Goal: Information Seeking & Learning: Understand process/instructions

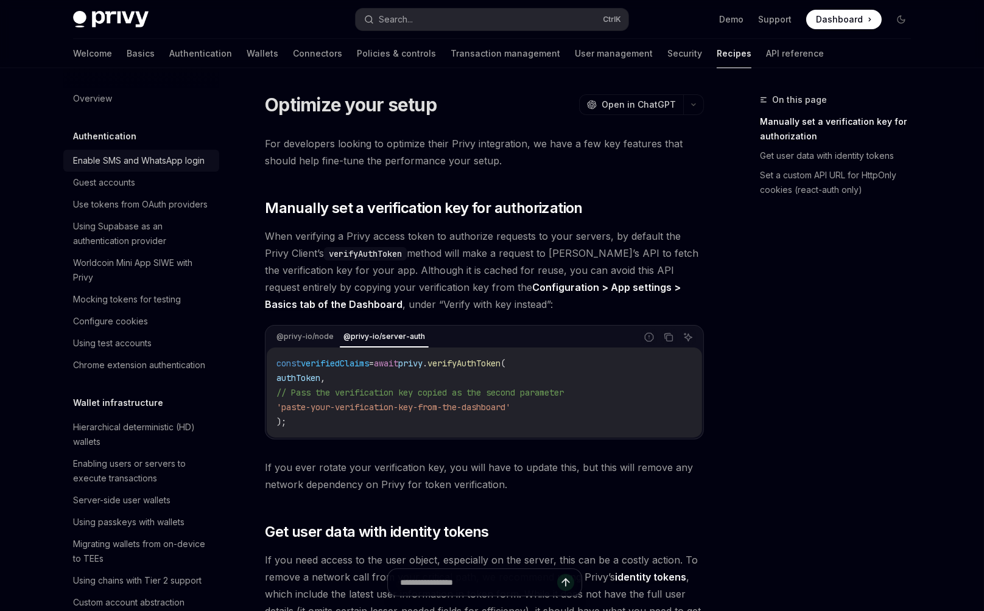
click at [219, 150] on link "Enable SMS and WhatsApp login" at bounding box center [141, 161] width 156 height 22
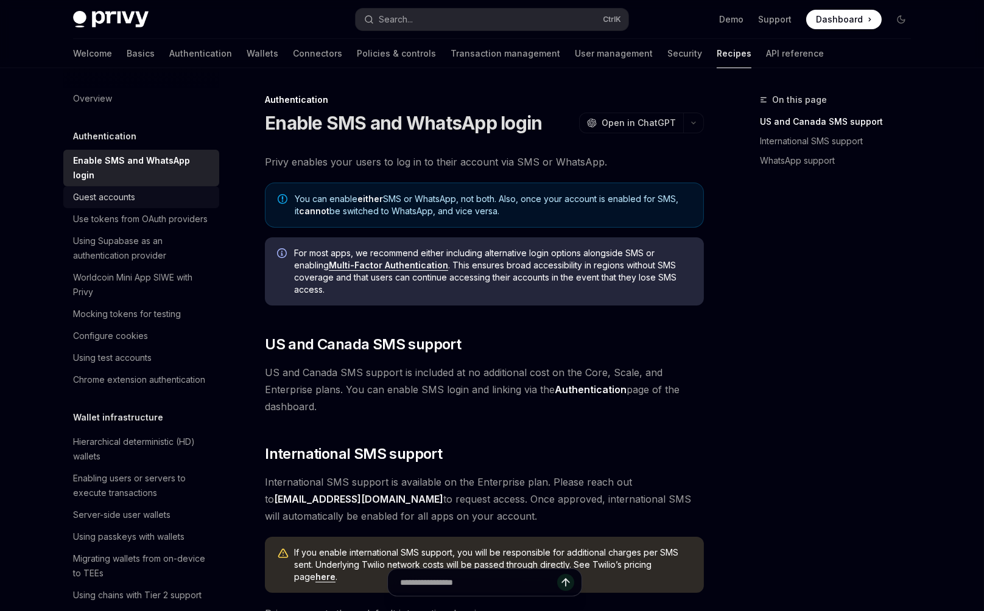
click at [212, 190] on div "Guest accounts" at bounding box center [142, 197] width 139 height 15
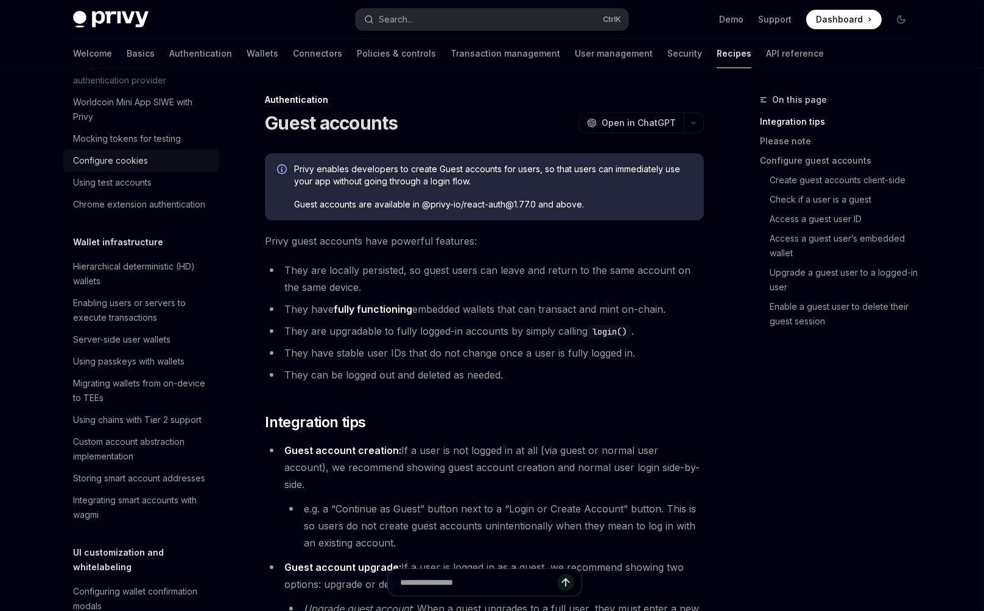
scroll to position [170, 0]
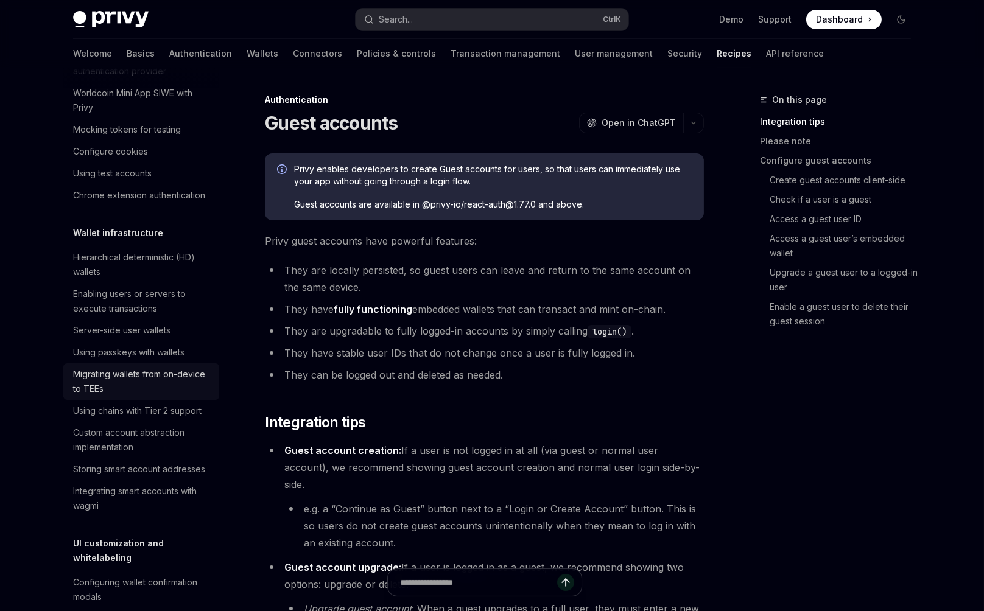
click at [212, 367] on div "Migrating wallets from on-device to TEEs" at bounding box center [142, 381] width 139 height 29
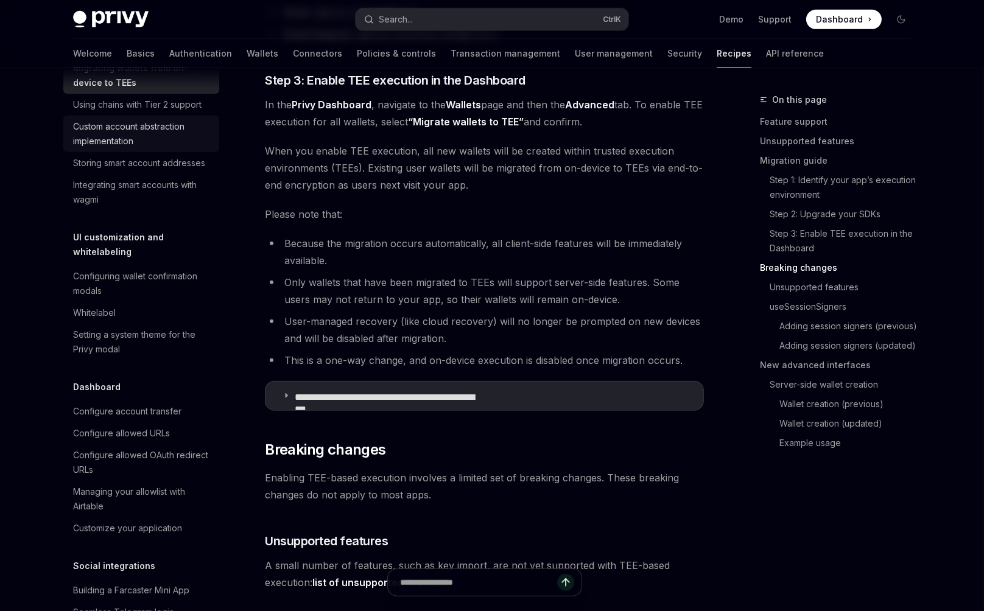
scroll to position [482, 0]
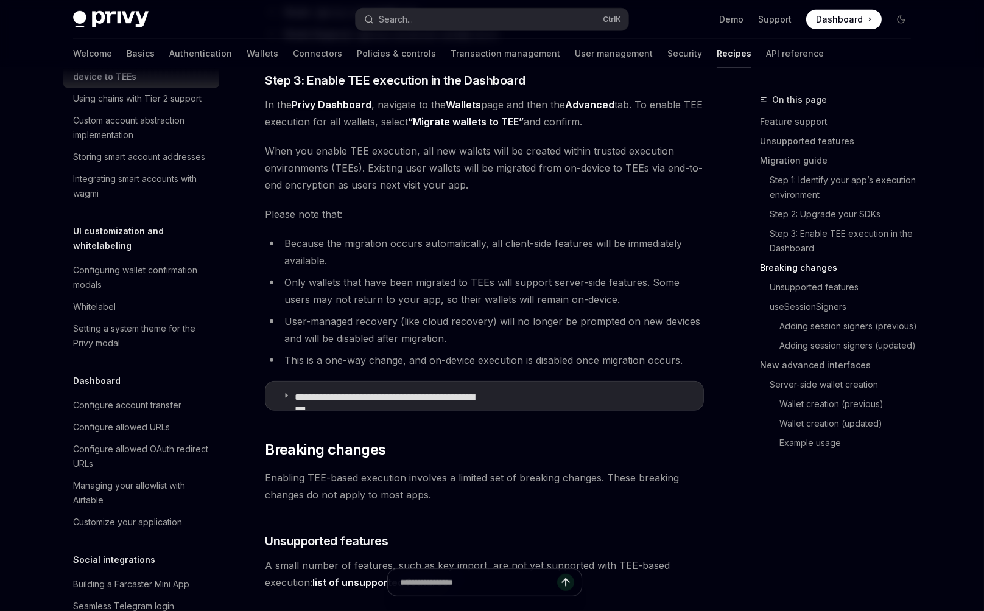
click at [735, 509] on div "On this page Feature support Unsupported features Migration guide Step 1: Ident…" at bounding box center [827, 352] width 185 height 519
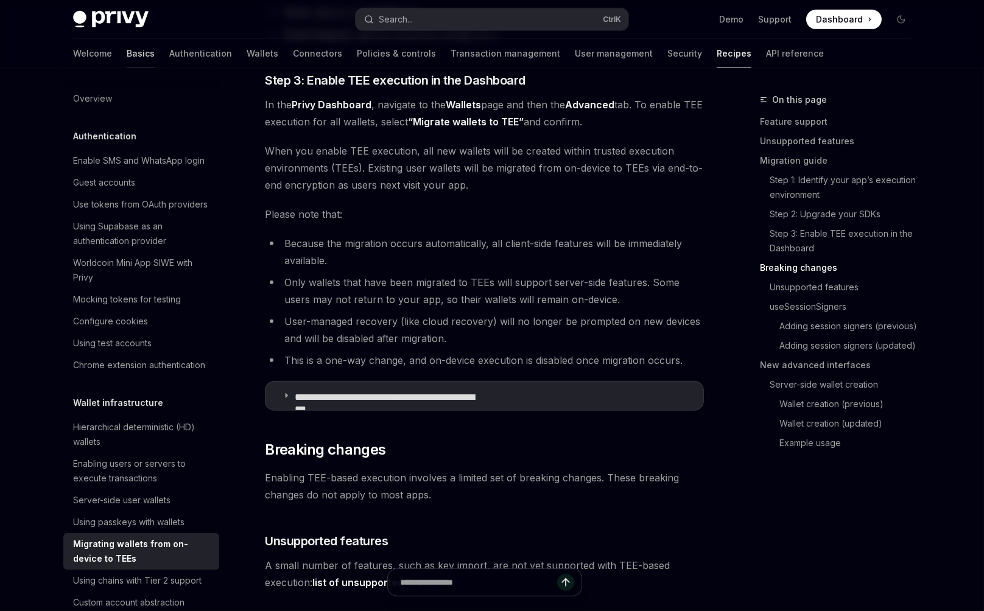
click at [155, 44] on link "Basics" at bounding box center [141, 53] width 28 height 29
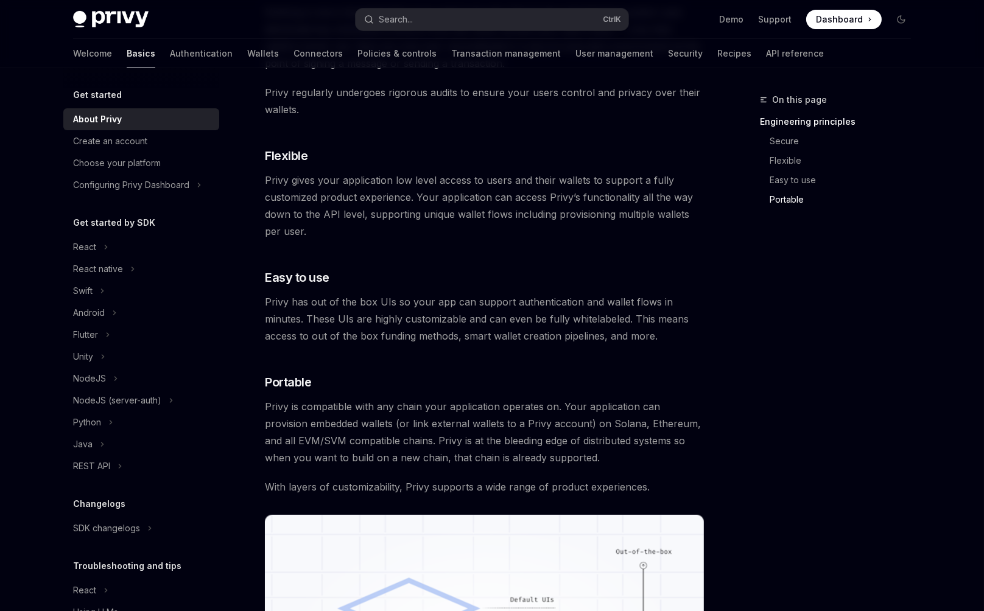
scroll to position [697, 0]
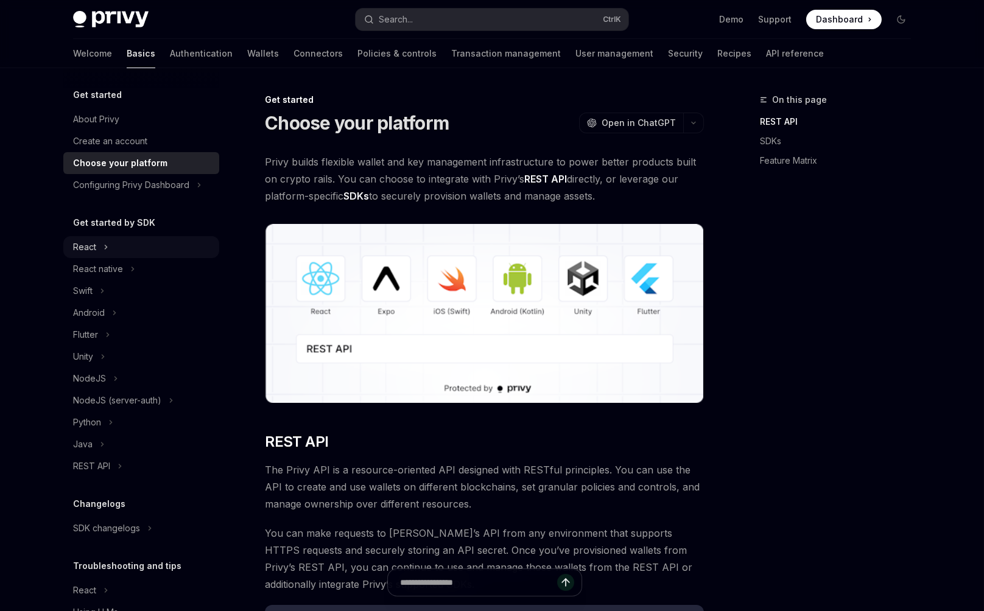
click at [219, 236] on div "React" at bounding box center [141, 247] width 156 height 22
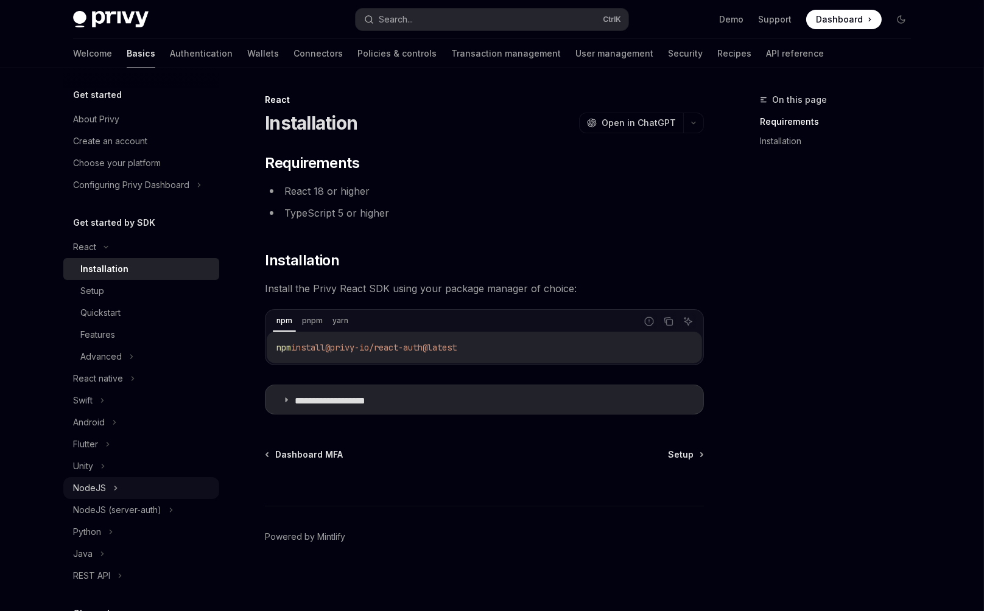
click at [218, 477] on div "NodeJS" at bounding box center [141, 488] width 156 height 22
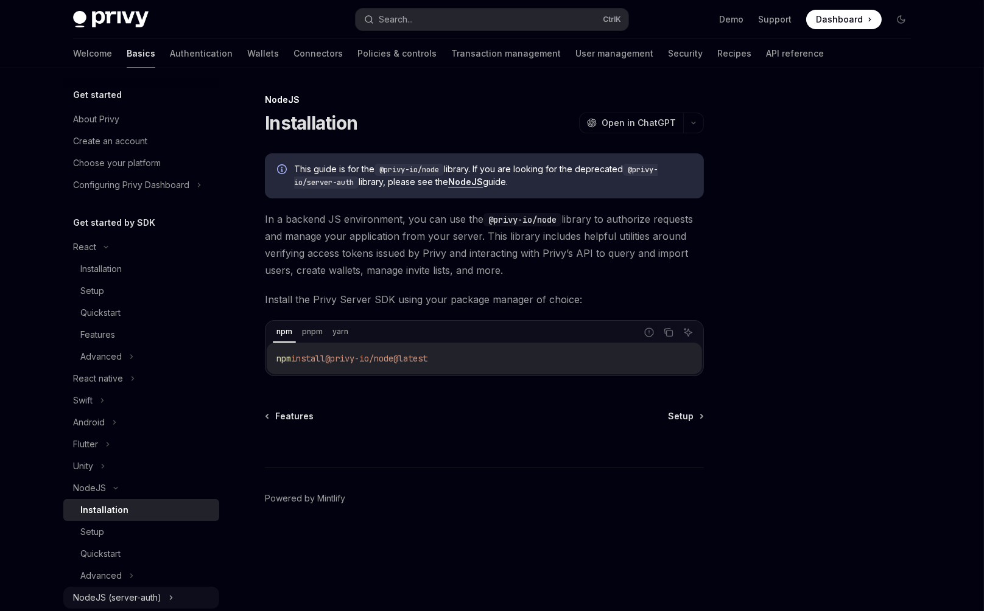
click at [161, 591] on div "NodeJS (server-auth)" at bounding box center [117, 598] width 88 height 15
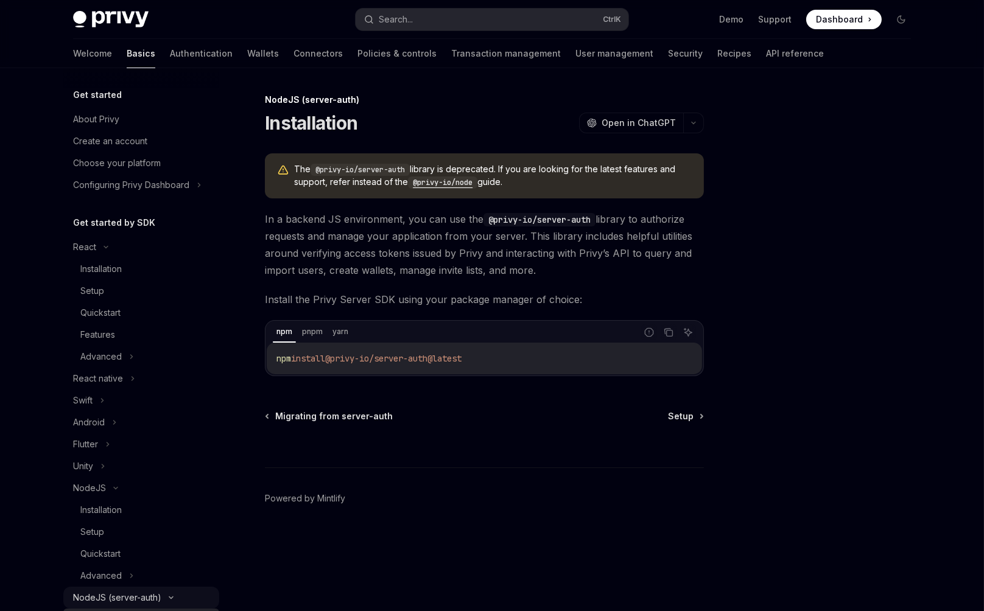
click at [161, 591] on div "NodeJS (server-auth)" at bounding box center [117, 598] width 88 height 15
click at [212, 503] on div "Installation" at bounding box center [145, 510] width 131 height 15
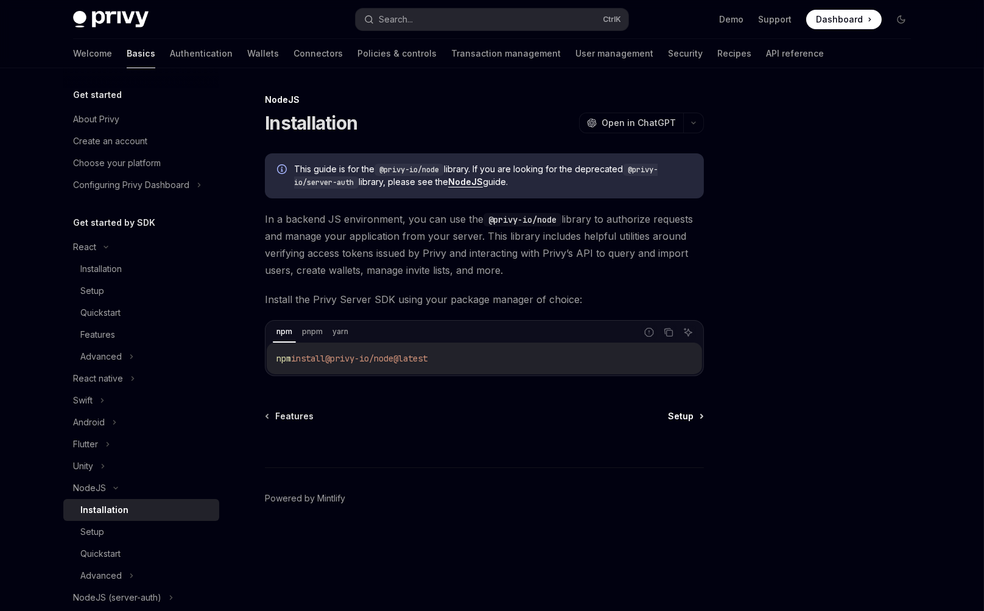
click at [668, 410] on span "Setup" at bounding box center [681, 416] width 26 height 12
type textarea "*"
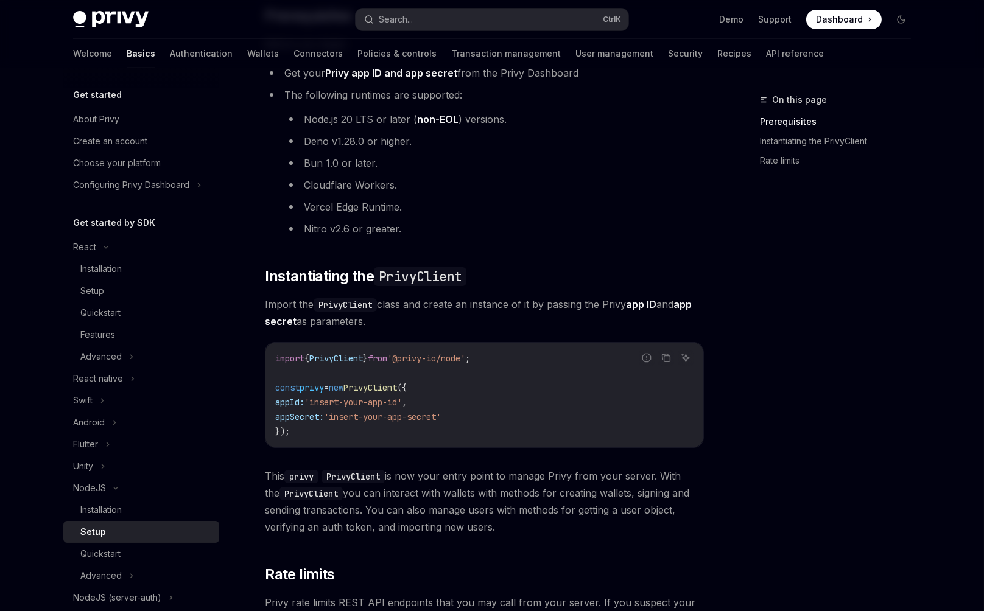
scroll to position [149, 0]
click at [304, 352] on span "import" at bounding box center [289, 357] width 29 height 11
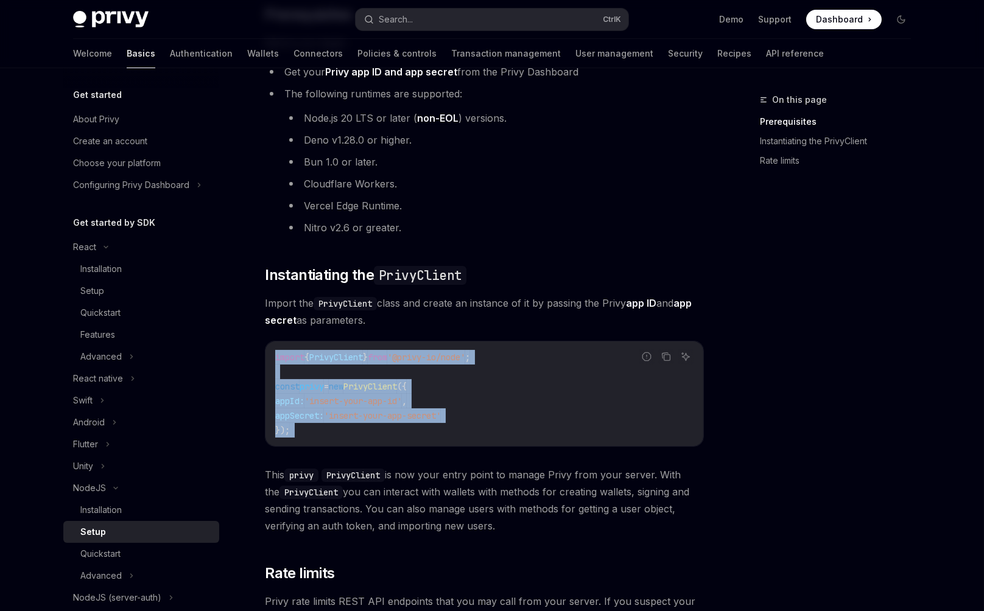
drag, startPoint x: 338, startPoint y: 234, endPoint x: 356, endPoint y: 297, distance: 65.3
click at [356, 342] on div "import { PrivyClient } from '@privy-io/node' ; const privy = new PrivyClient ({…" at bounding box center [484, 394] width 438 height 105
copy code "import { PrivyClient } from '@privy-io/node' ; const privy = new PrivyClient ({…"
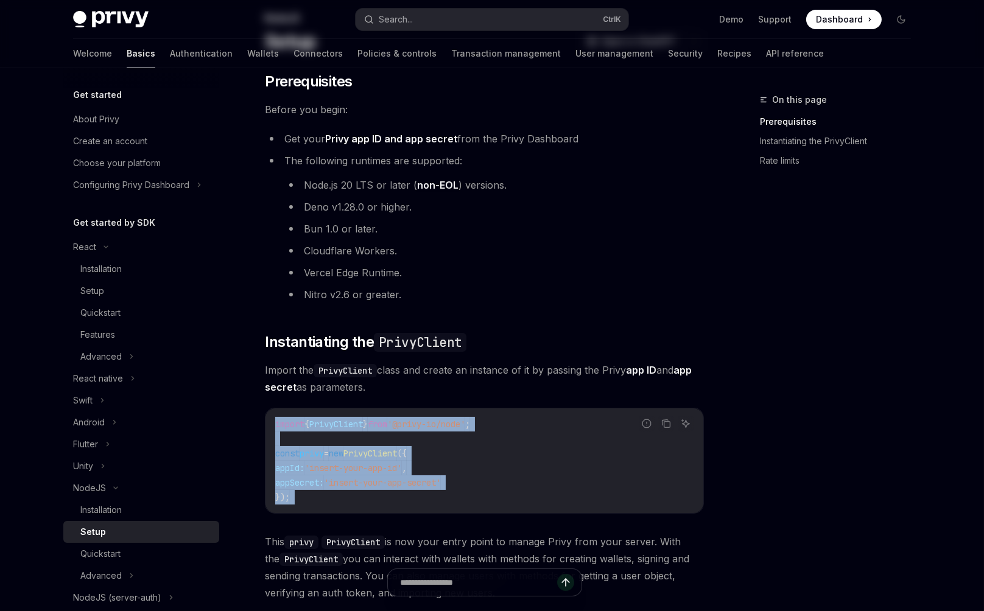
scroll to position [150, 0]
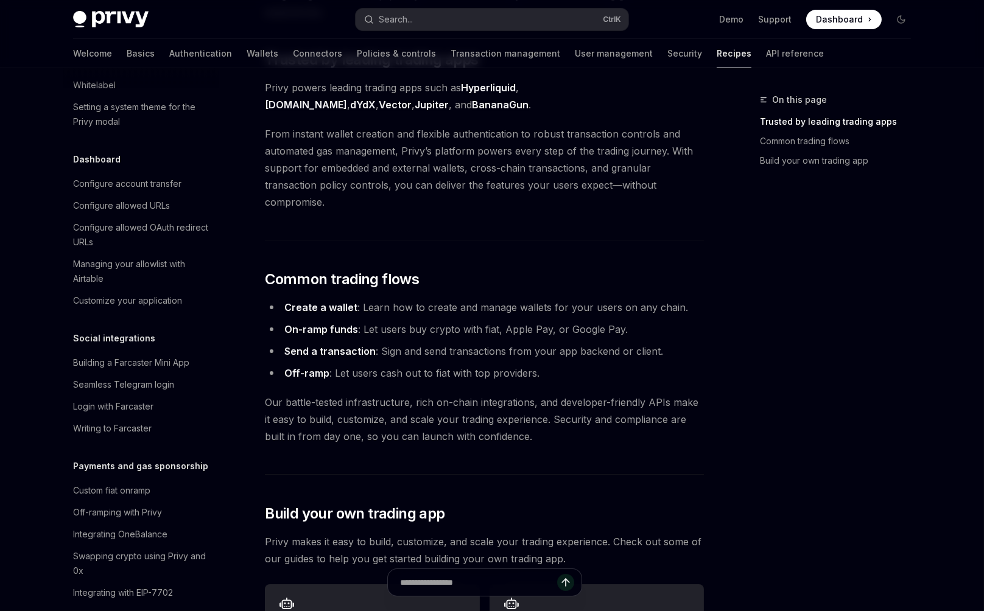
scroll to position [202, 0]
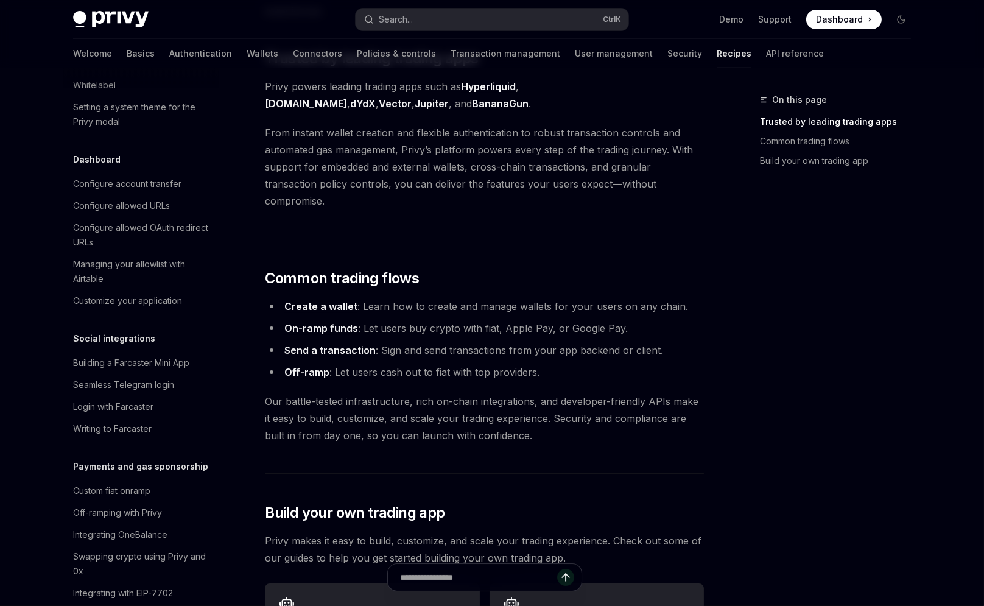
type textarea "*"
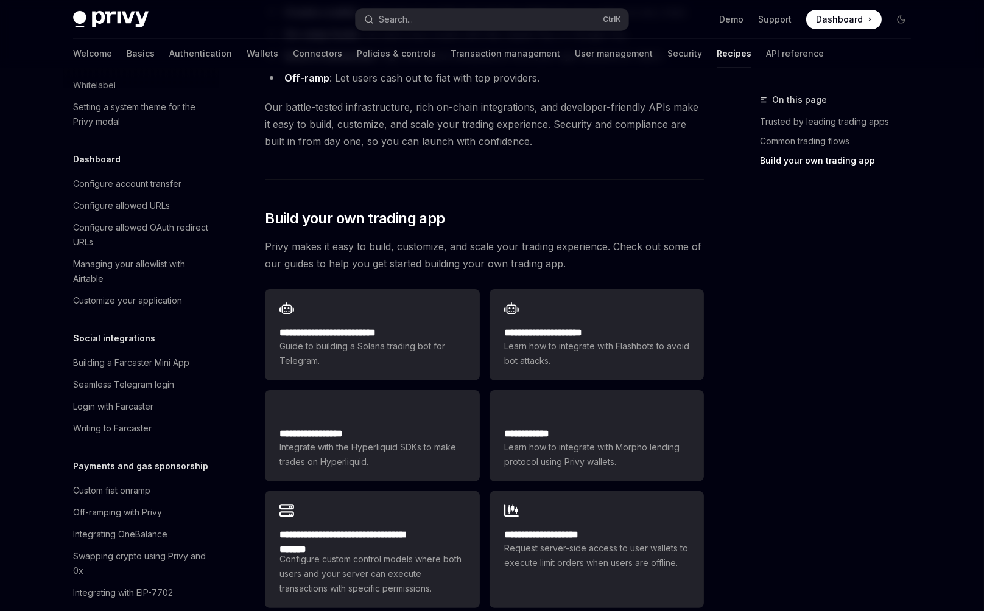
scroll to position [533, 0]
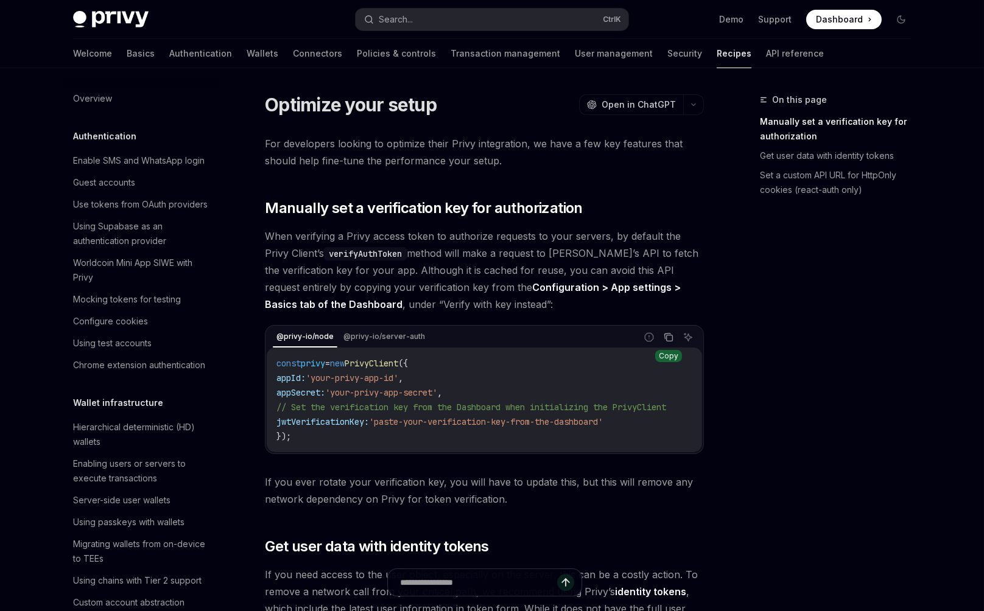
click at [661, 329] on button "Copy the contents from the code block" at bounding box center [669, 337] width 16 height 16
click at [513, 356] on code "const privy = new PrivyClient ({ appId: 'your-privy-app-id' , appSecret: 'your-…" at bounding box center [485, 400] width 419 height 88
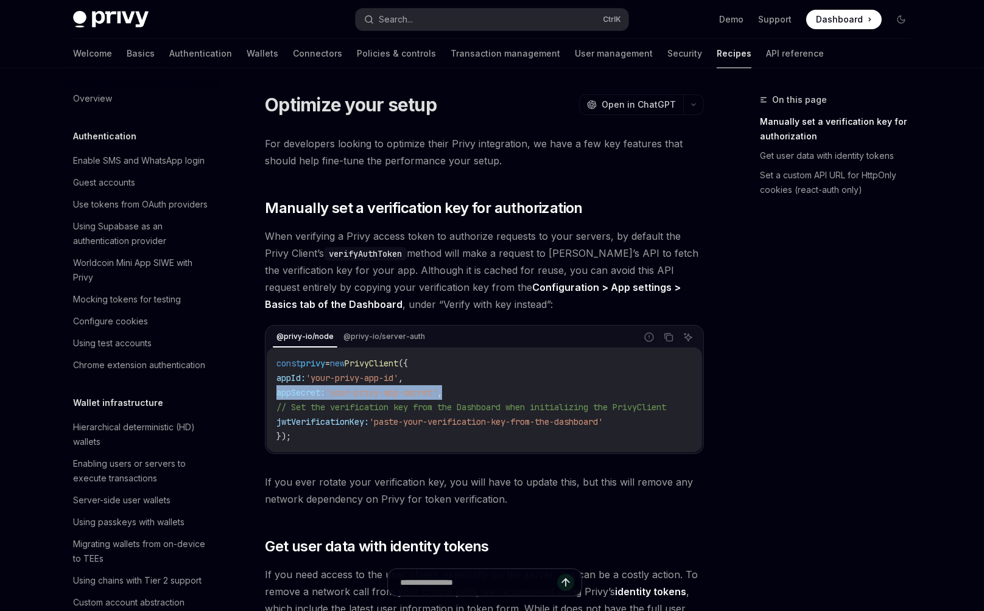
click at [513, 356] on code "const privy = new PrivyClient ({ appId: 'your-privy-app-id' , appSecret: 'your-…" at bounding box center [485, 400] width 419 height 88
click at [301, 358] on span "const" at bounding box center [288, 363] width 24 height 11
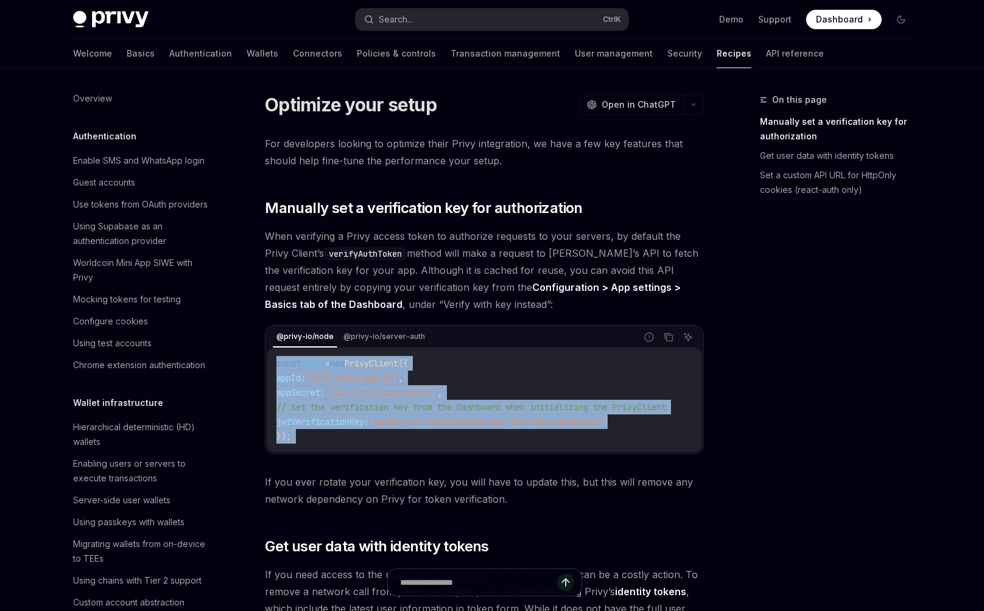
drag, startPoint x: 331, startPoint y: 274, endPoint x: 364, endPoint y: 332, distance: 67.1
click at [364, 356] on code "const privy = new PrivyClient ({ appId: 'your-privy-app-id' , appSecret: 'your-…" at bounding box center [485, 400] width 419 height 88
copy code "const privy = new PrivyClient ({ appId: 'your-privy-app-id' , appSecret: 'your-…"
click at [483, 356] on code "const privy = new PrivyClient ({ appId: 'your-privy-app-id' , appSecret: 'your-…" at bounding box center [485, 400] width 419 height 88
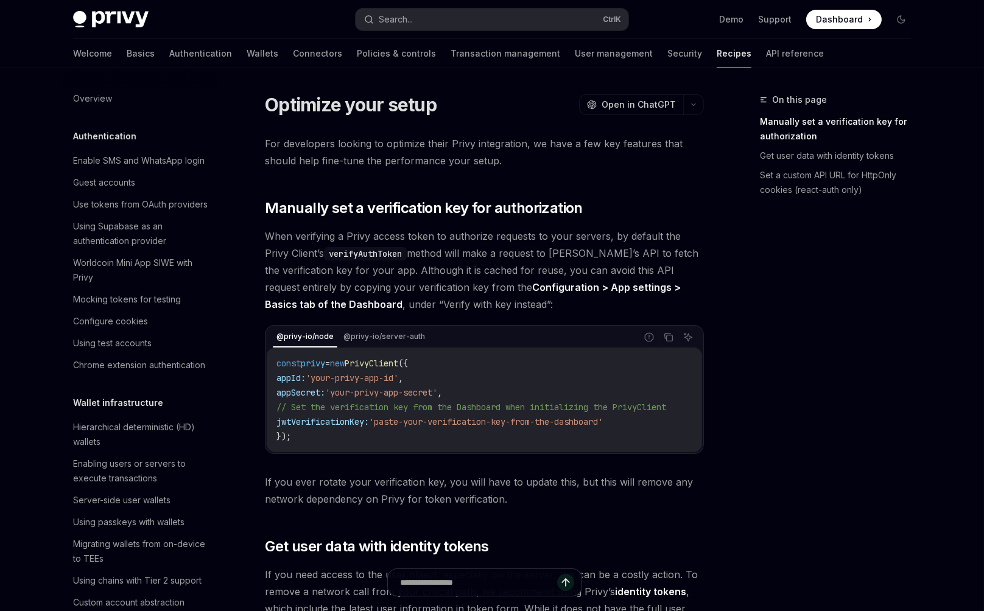
click at [349, 356] on code "const privy = new PrivyClient ({ appId: 'your-privy-app-id' , appSecret: 'your-…" at bounding box center [485, 400] width 419 height 88
copy span "appId"
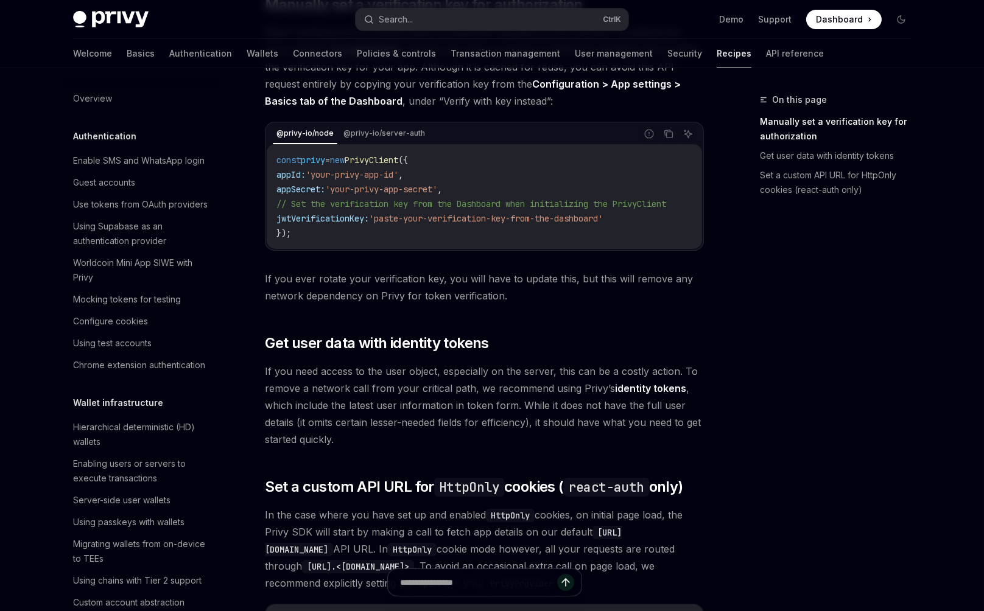
scroll to position [207, 0]
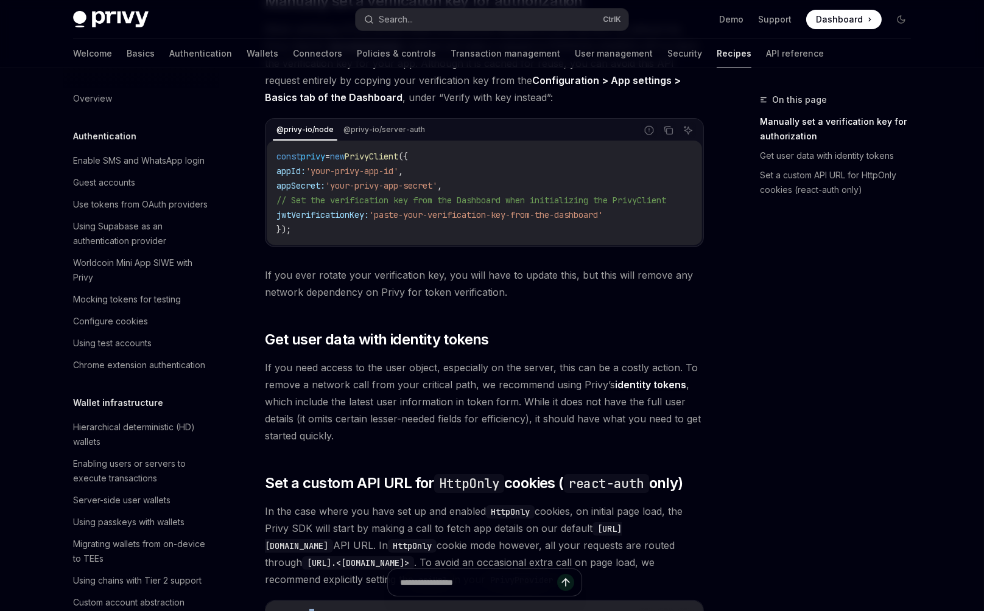
drag, startPoint x: 394, startPoint y: 414, endPoint x: 407, endPoint y: 486, distance: 73.6
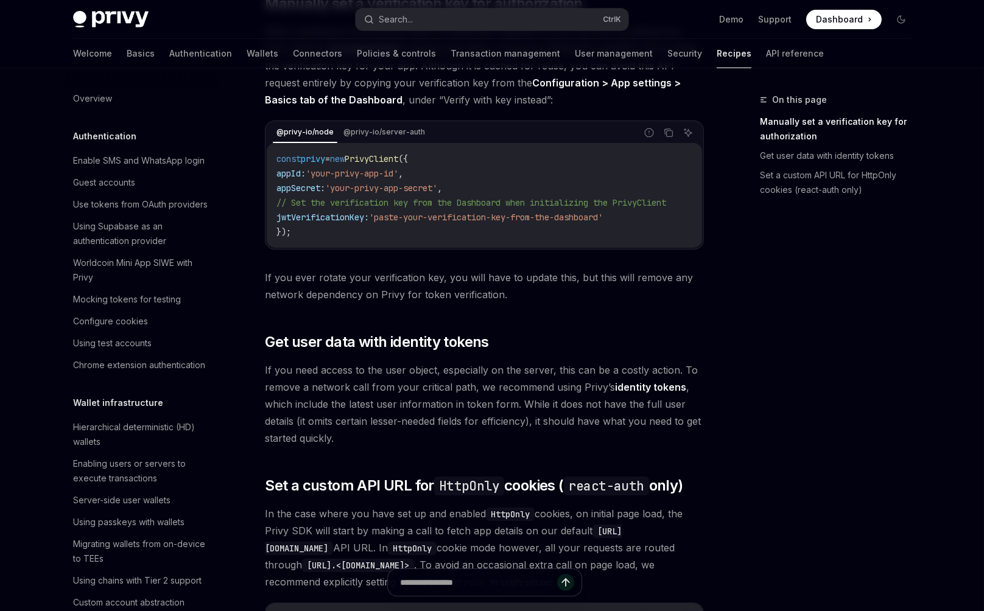
copy code "< PrivyProvider appId = { 'your-app-ID' } // @ts-expect-error currently a beta …"
click at [418, 505] on span "In the case where you have set up and enabled HttpOnly cookies, on initial page…" at bounding box center [484, 547] width 439 height 85
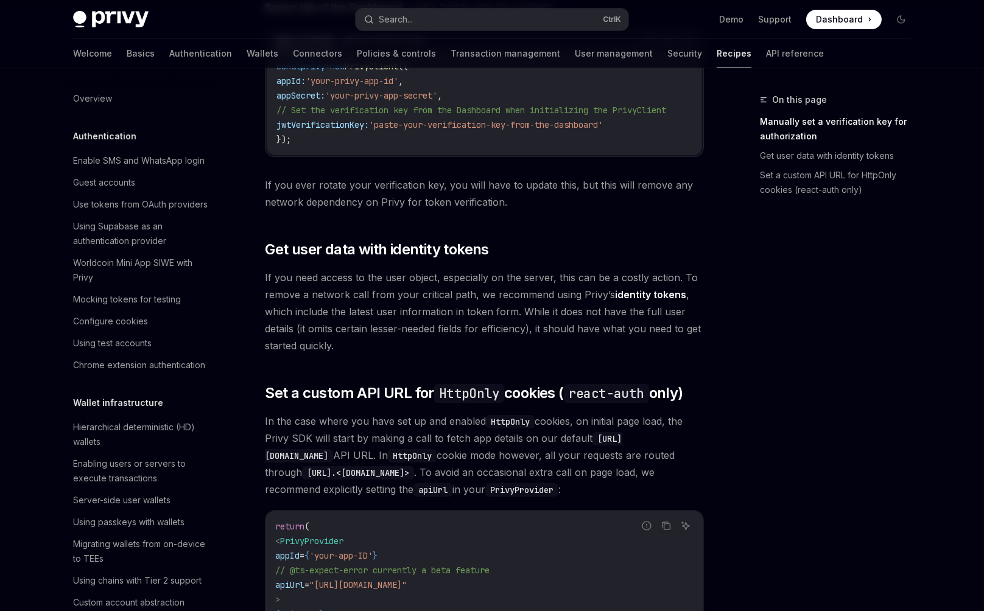
scroll to position [0, 0]
